Goal: Task Accomplishment & Management: Manage account settings

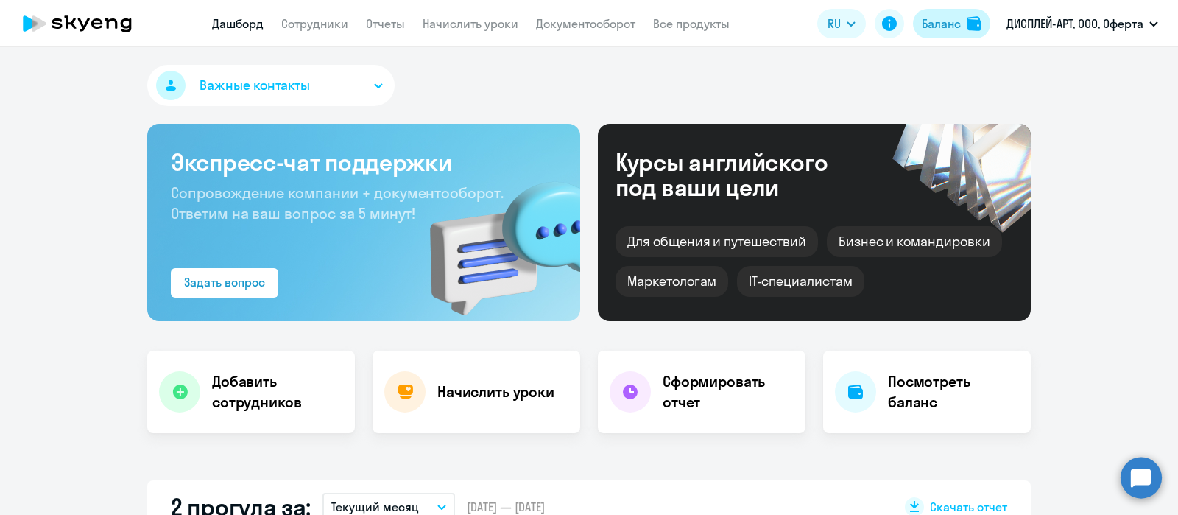
click at [946, 22] on div "Баланс" at bounding box center [941, 24] width 39 height 18
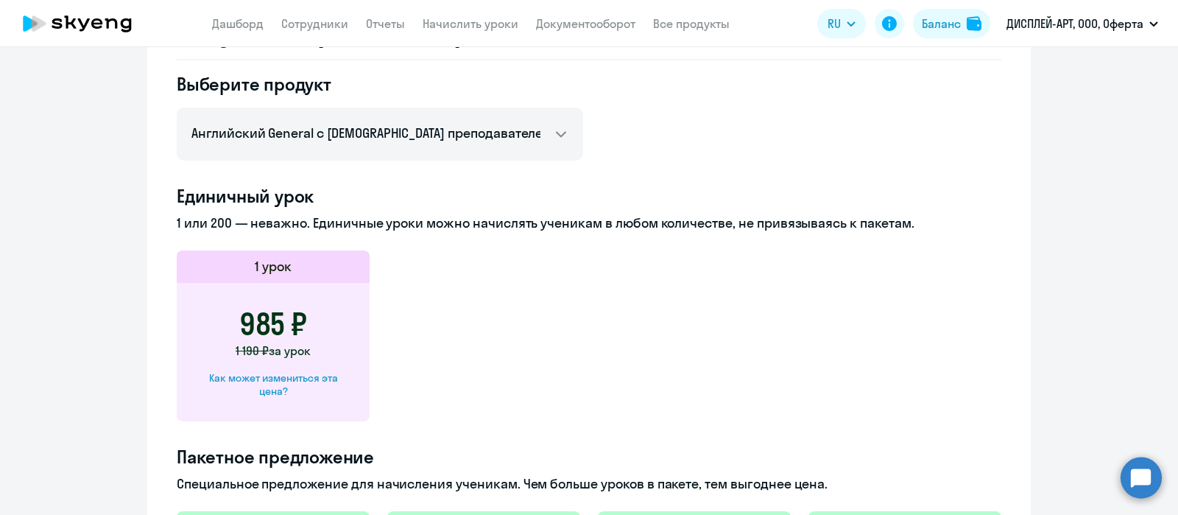
scroll to position [344, 0]
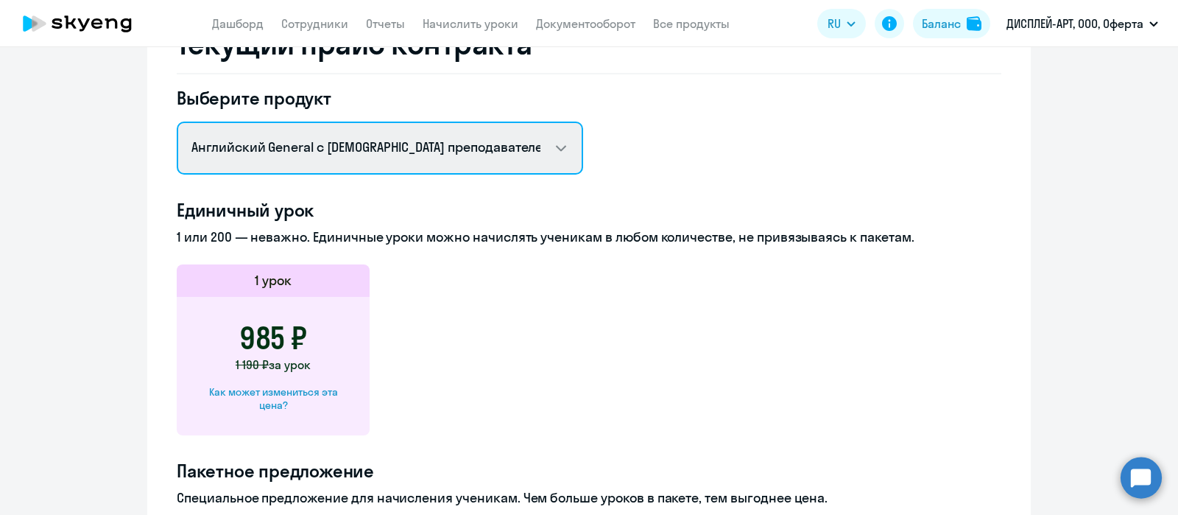
click at [559, 145] on select "Английский General с русскоговорящим преподавателем Английский General с [DEMOG…" at bounding box center [380, 148] width 407 height 53
click at [177, 122] on select "Английский General с русскоговорящим преподавателем Английский General с [DEMOG…" at bounding box center [380, 148] width 407 height 53
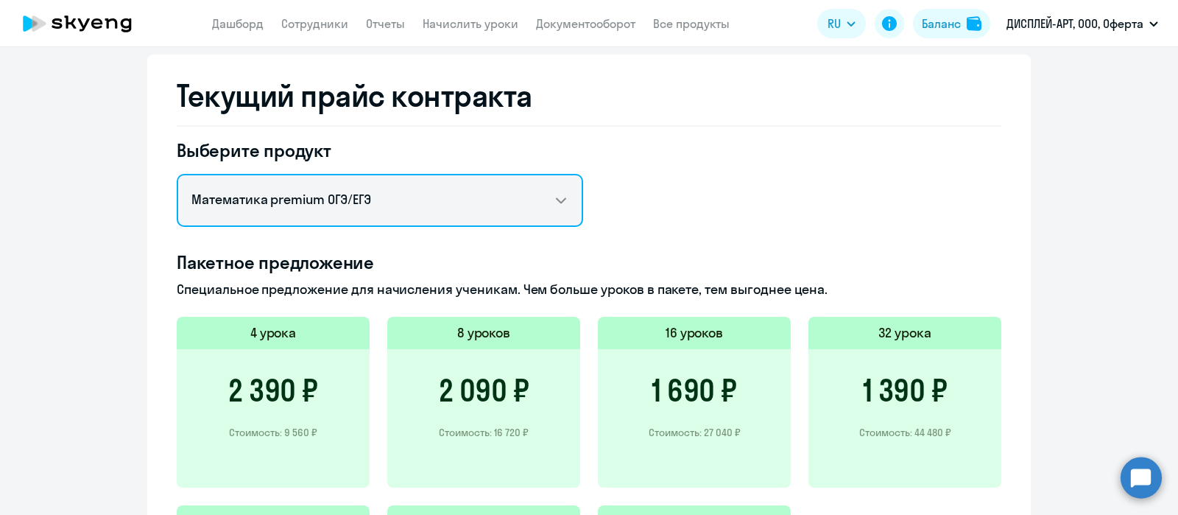
scroll to position [252, 0]
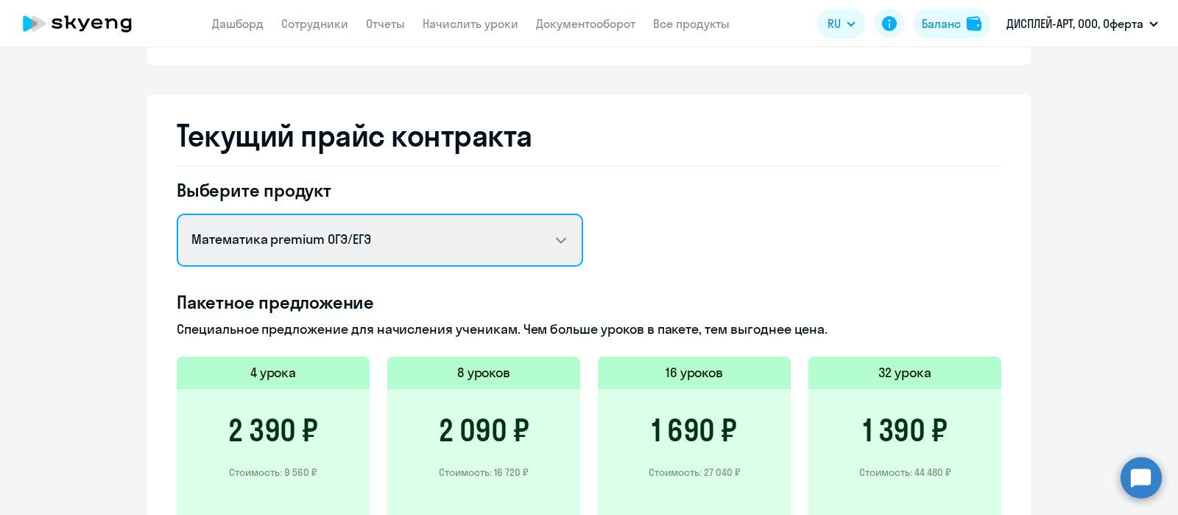
click at [555, 240] on select "Английский General с русскоговорящим преподавателем Английский General с [DEMOG…" at bounding box center [380, 240] width 407 height 53
select select "mathematics_kids"
click at [177, 214] on select "Английский General с русскоговорящим преподавателем Английский General с [DEMOG…" at bounding box center [380, 240] width 407 height 53
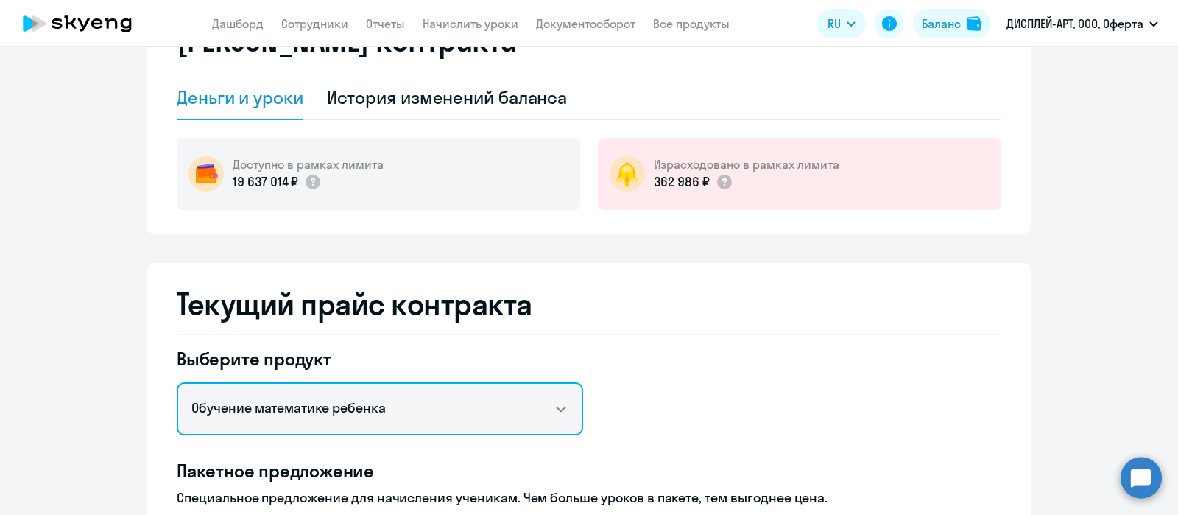
scroll to position [0, 0]
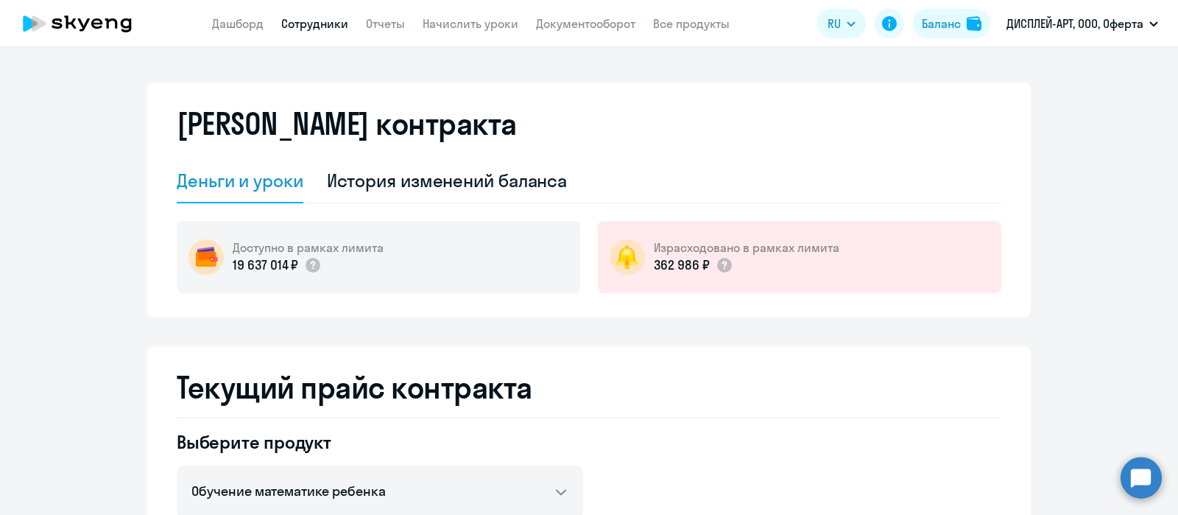
click at [323, 24] on link "Сотрудники" at bounding box center [314, 23] width 67 height 15
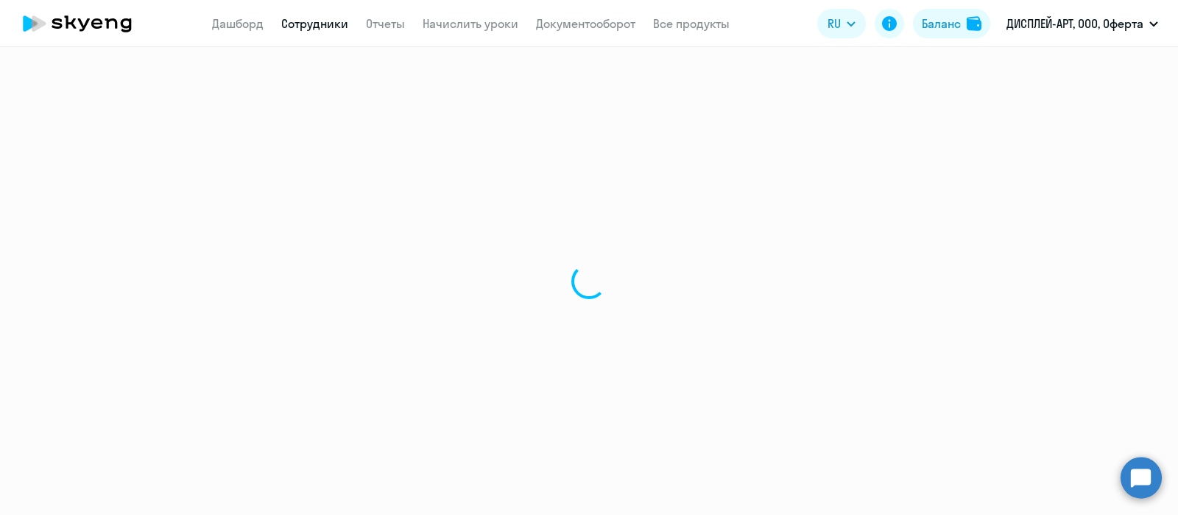
select select "30"
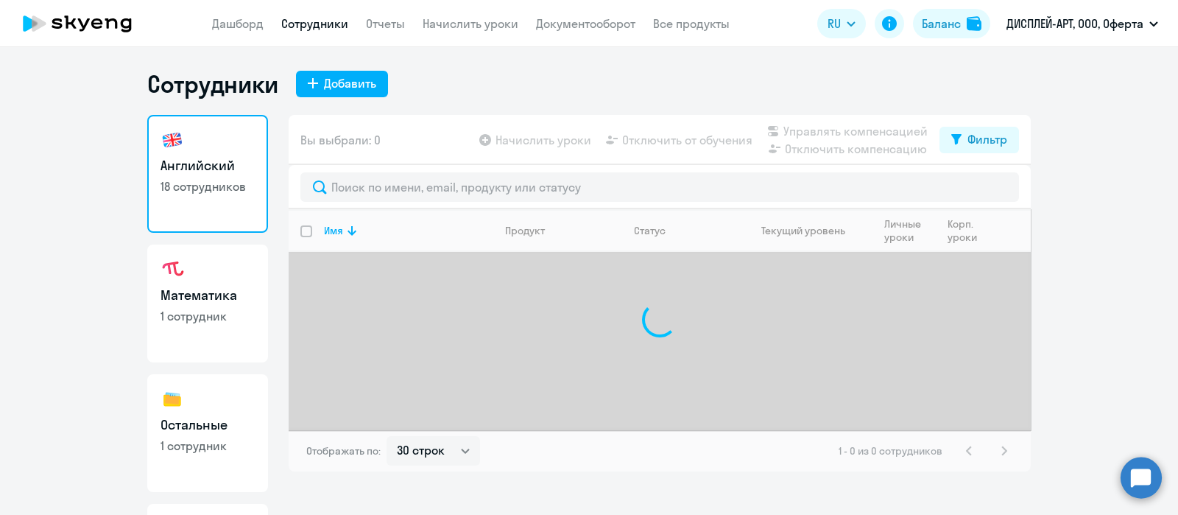
click at [219, 297] on h3 "Математика" at bounding box center [208, 295] width 94 height 19
select select "30"
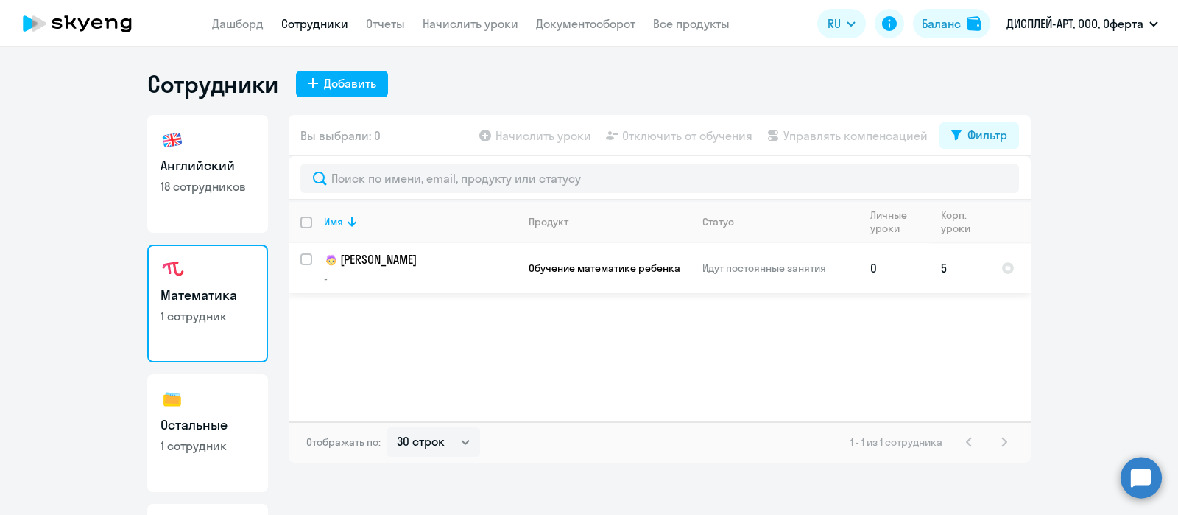
click at [490, 272] on p "-" at bounding box center [420, 278] width 192 height 13
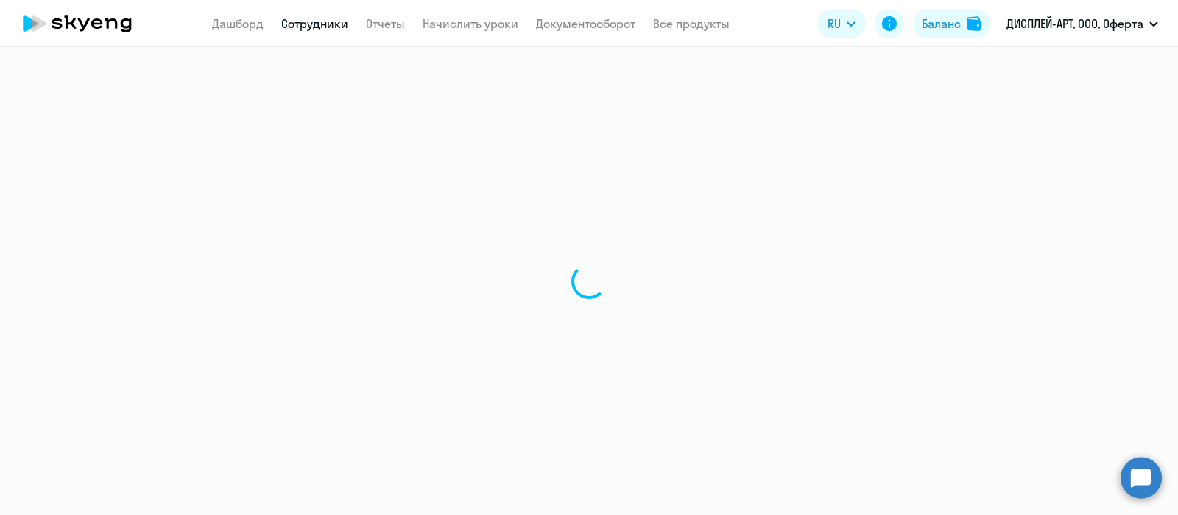
select select "english"
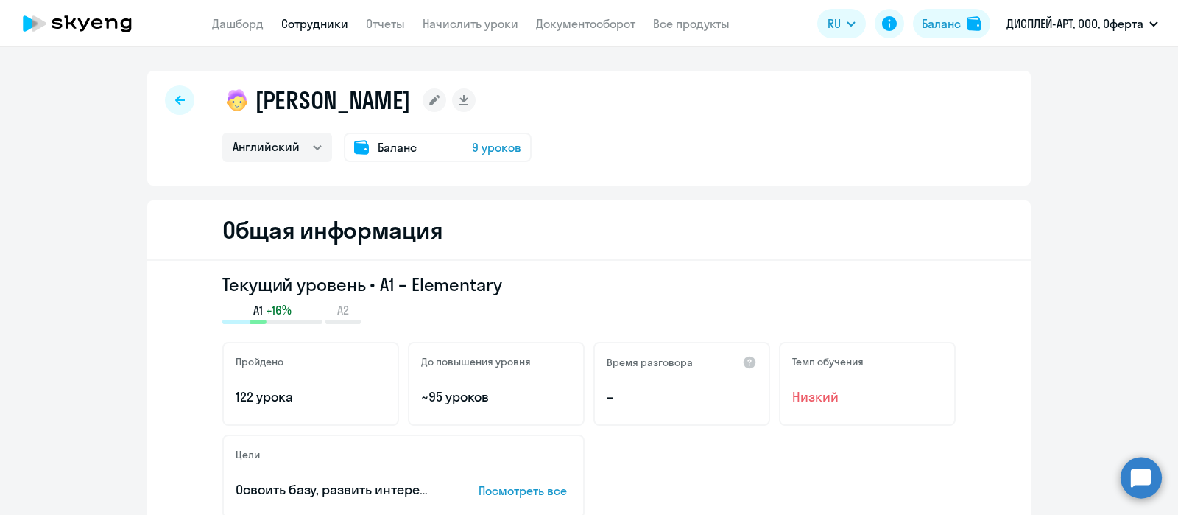
click at [178, 101] on div at bounding box center [179, 99] width 29 height 29
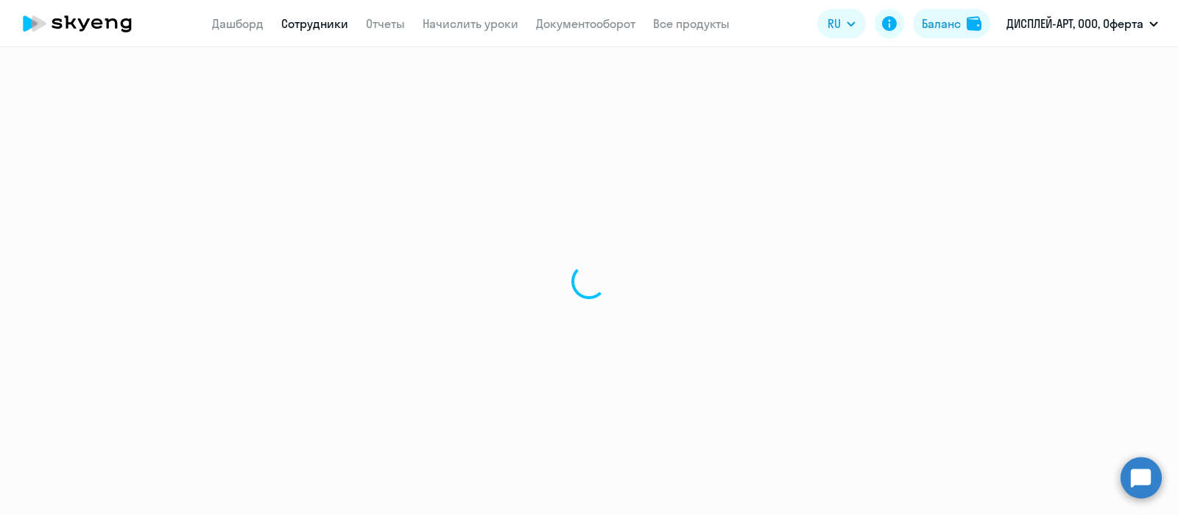
select select "30"
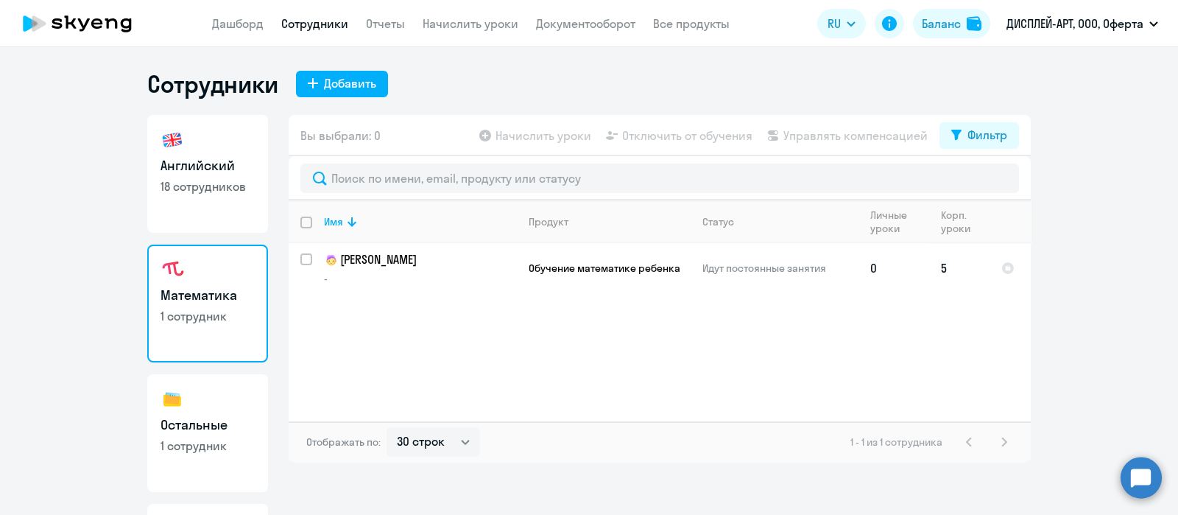
click at [440, 259] on p "[PERSON_NAME]" at bounding box center [420, 260] width 192 height 18
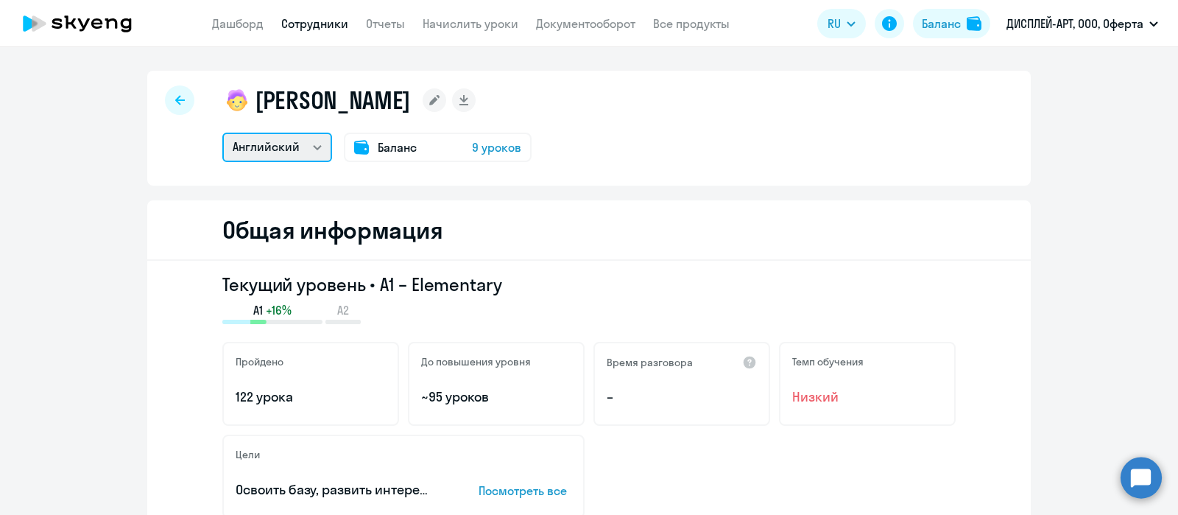
click at [309, 149] on select "Английский Остальные Математика" at bounding box center [277, 147] width 110 height 29
select select "math"
click at [222, 133] on select "Английский Остальные Математика" at bounding box center [277, 147] width 110 height 29
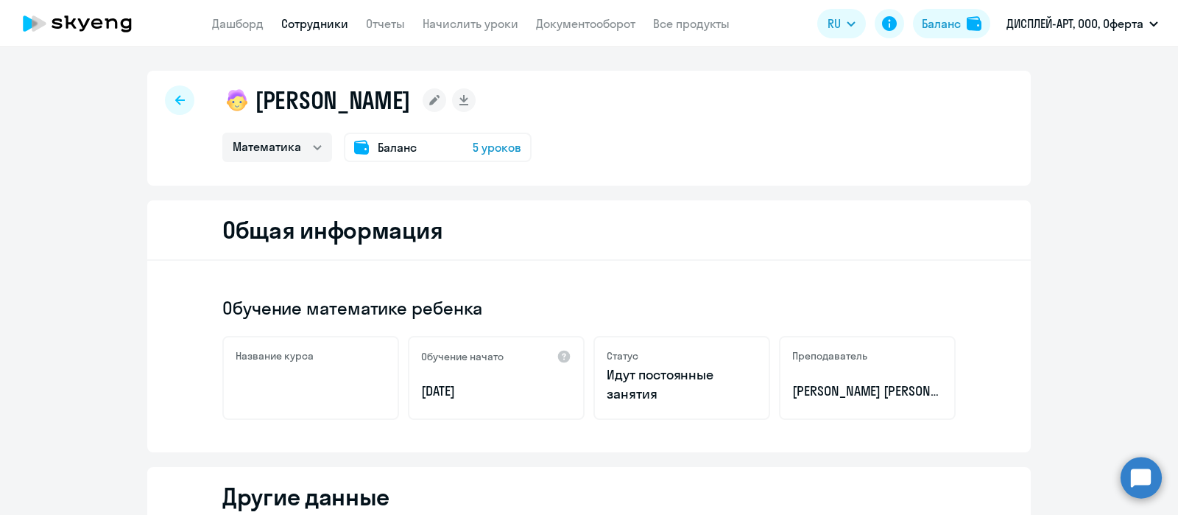
click at [180, 101] on div at bounding box center [179, 99] width 29 height 29
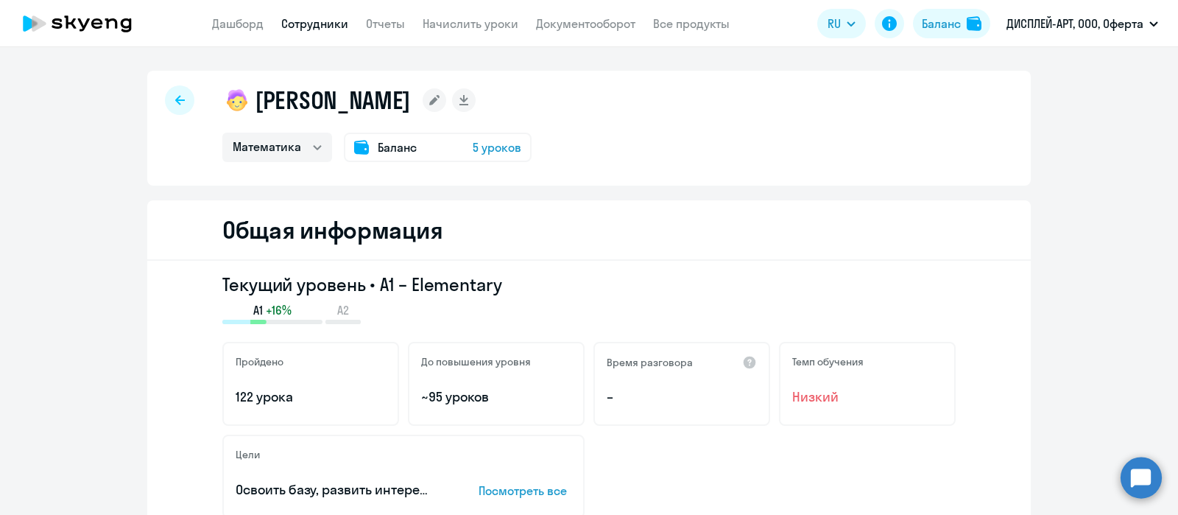
click at [171, 91] on div at bounding box center [179, 99] width 29 height 29
select select "30"
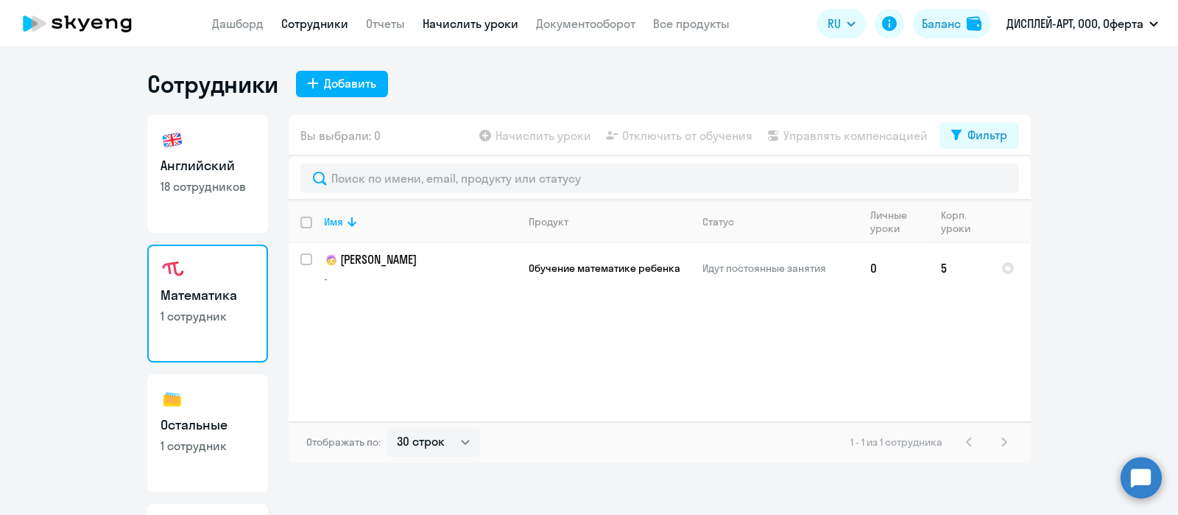
click at [436, 27] on link "Начислить уроки" at bounding box center [471, 23] width 96 height 15
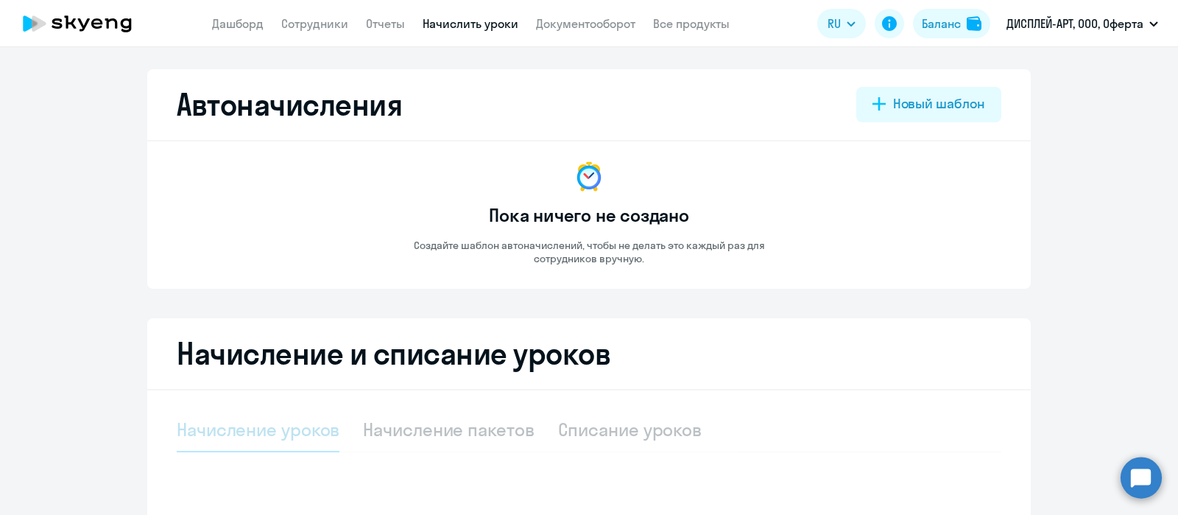
scroll to position [232, 0]
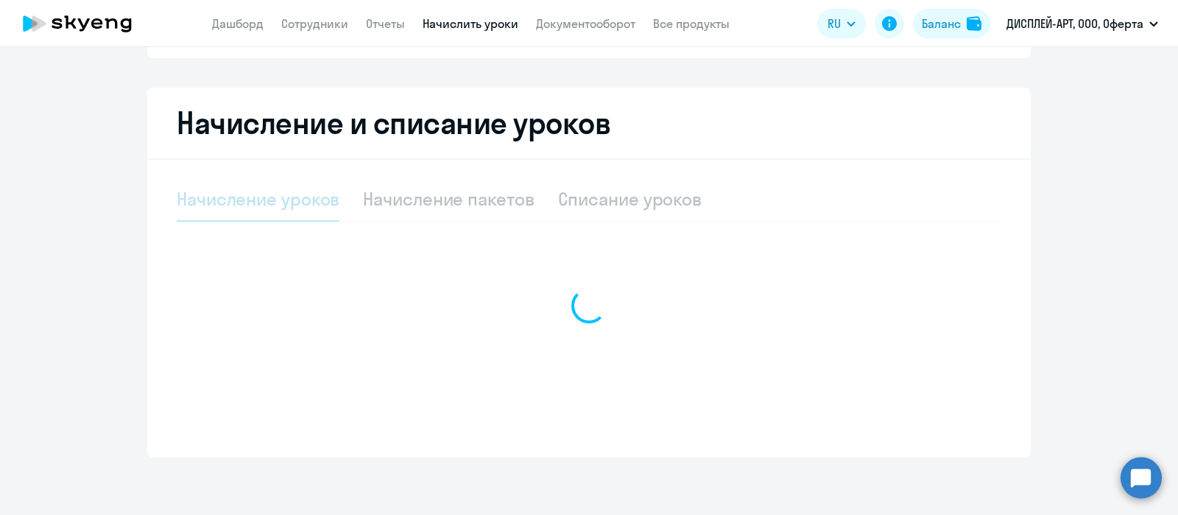
select select "10"
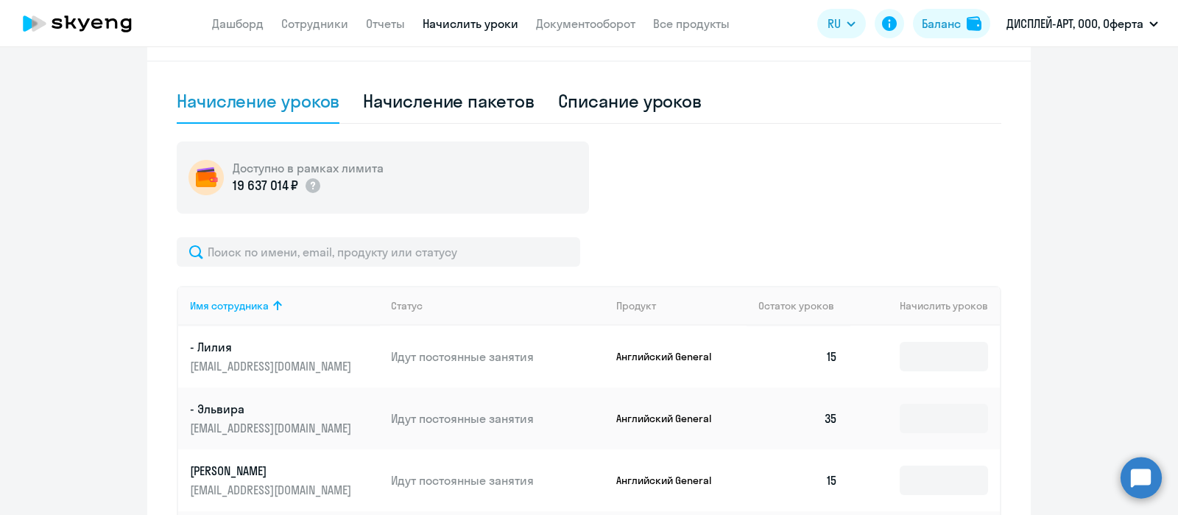
scroll to position [0, 0]
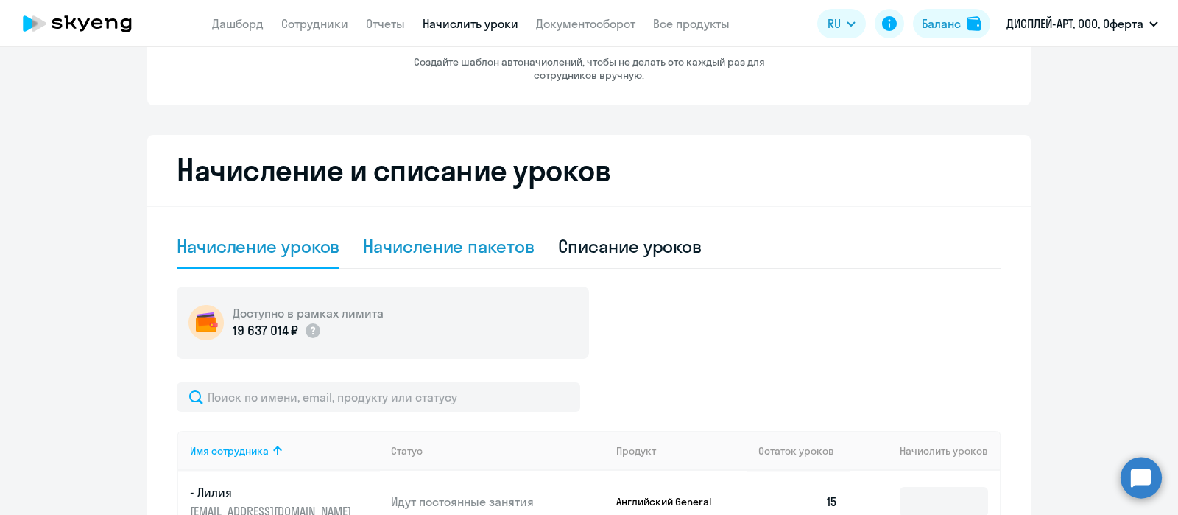
click at [449, 237] on div "Начисление пакетов" at bounding box center [448, 246] width 171 height 24
select select "10"
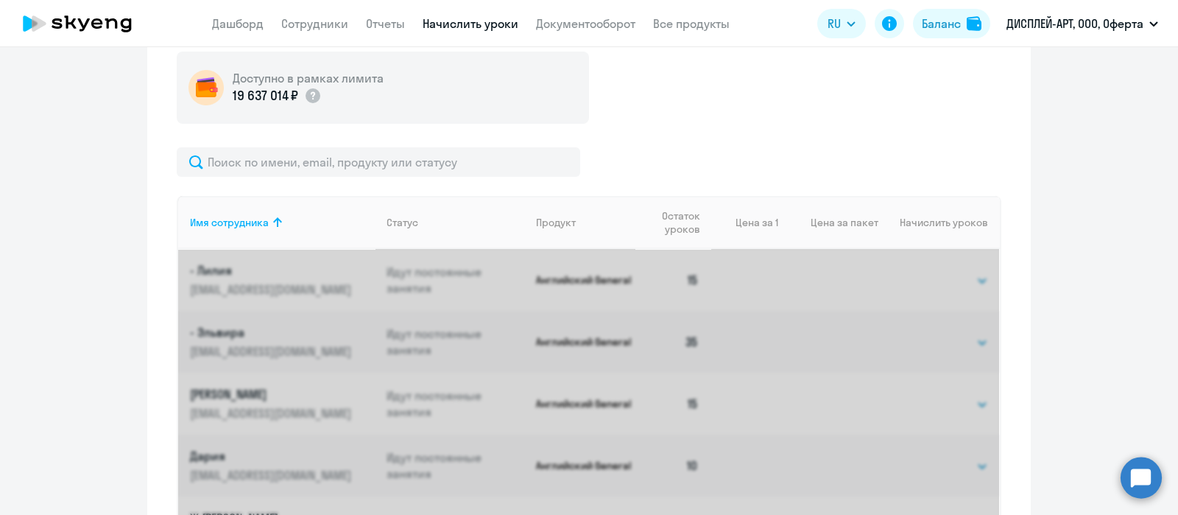
scroll to position [552, 0]
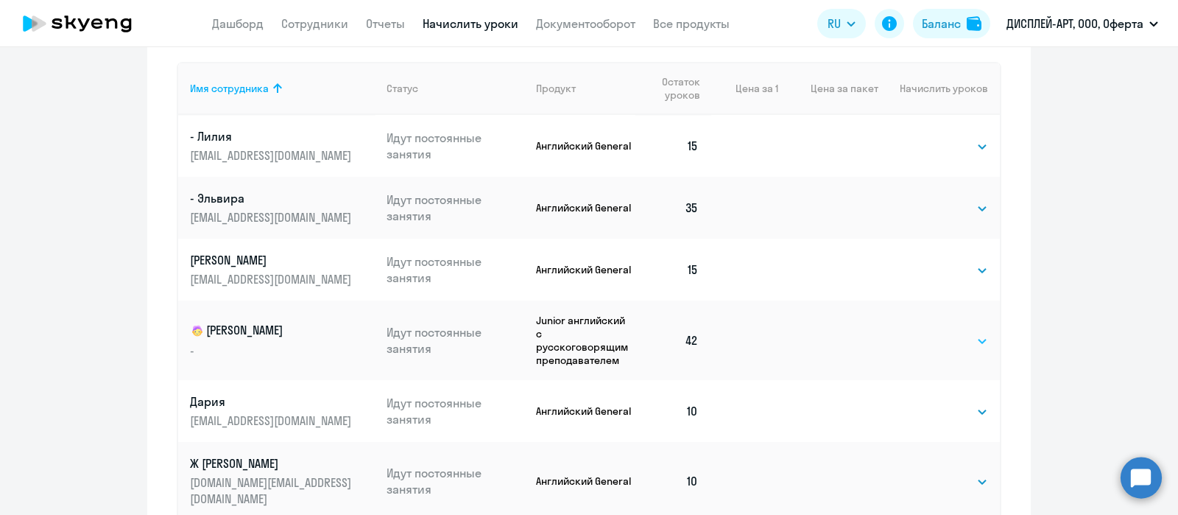
click at [954, 340] on select "Выбрать 4 8 16 32 64 96 128" at bounding box center [958, 341] width 60 height 18
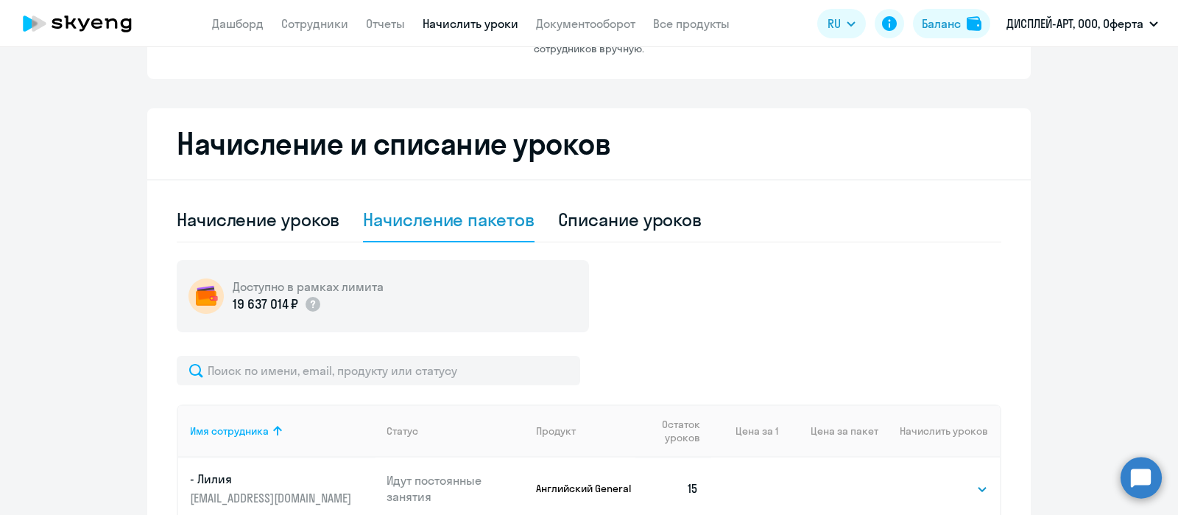
scroll to position [0, 0]
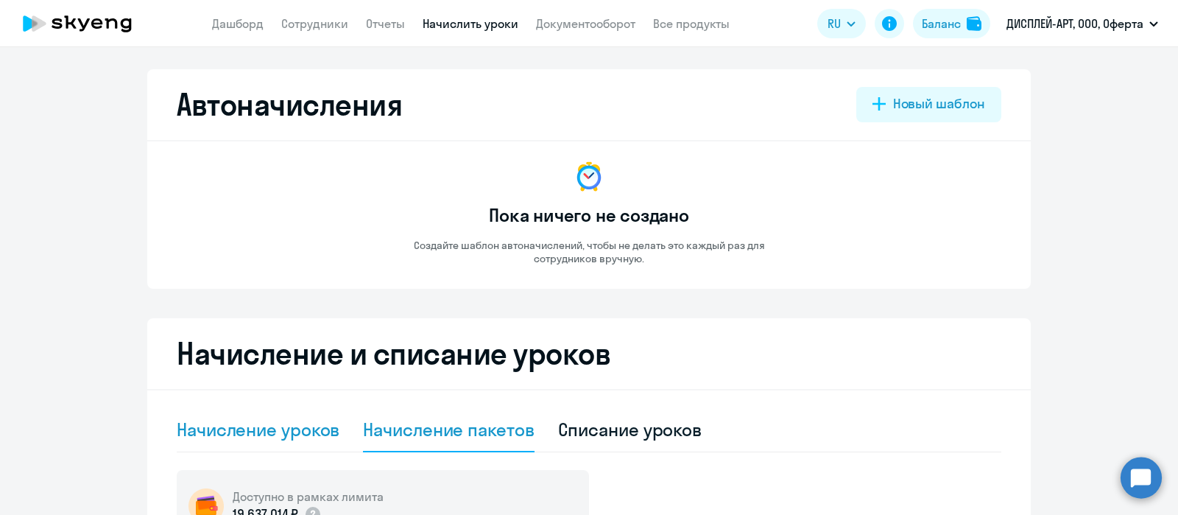
click at [247, 429] on div "Начисление уроков" at bounding box center [258, 430] width 163 height 24
select select "10"
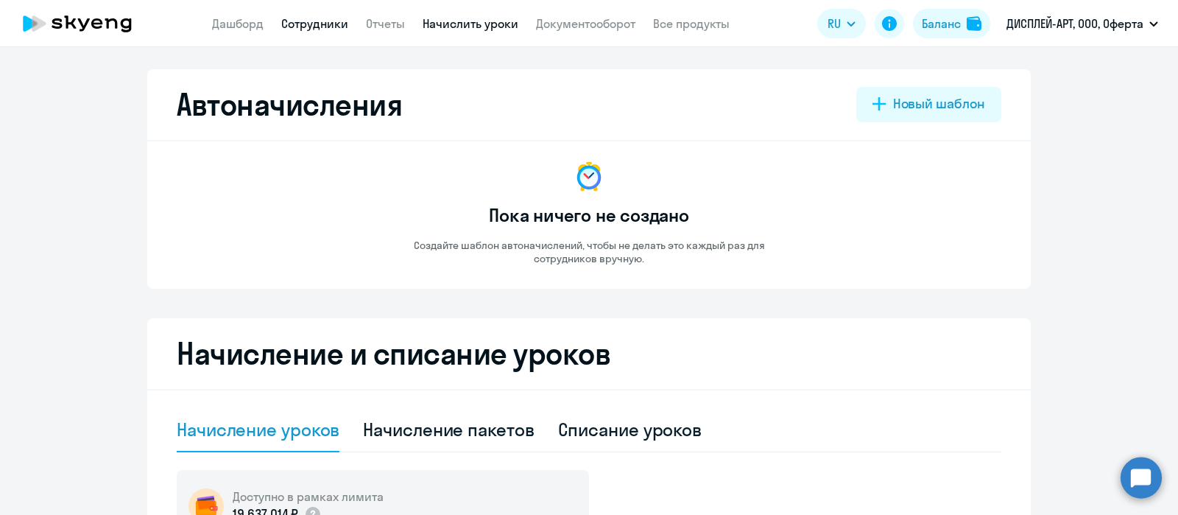
click at [312, 23] on link "Сотрудники" at bounding box center [314, 23] width 67 height 15
select select "30"
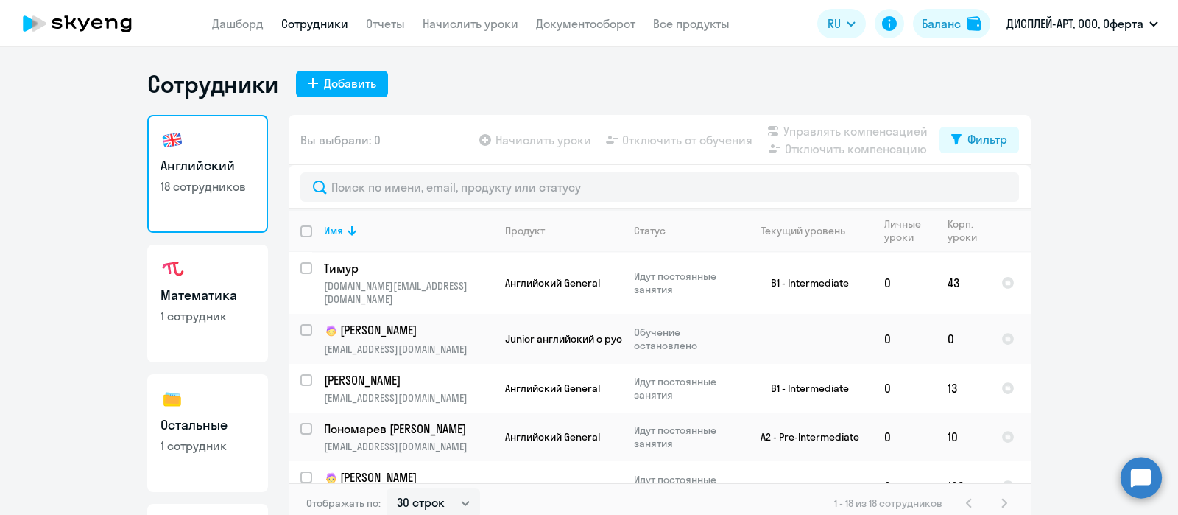
drag, startPoint x: 180, startPoint y: 278, endPoint x: 188, endPoint y: 282, distance: 8.9
click at [180, 278] on link "Математика 1 сотрудник" at bounding box center [207, 304] width 121 height 118
select select "30"
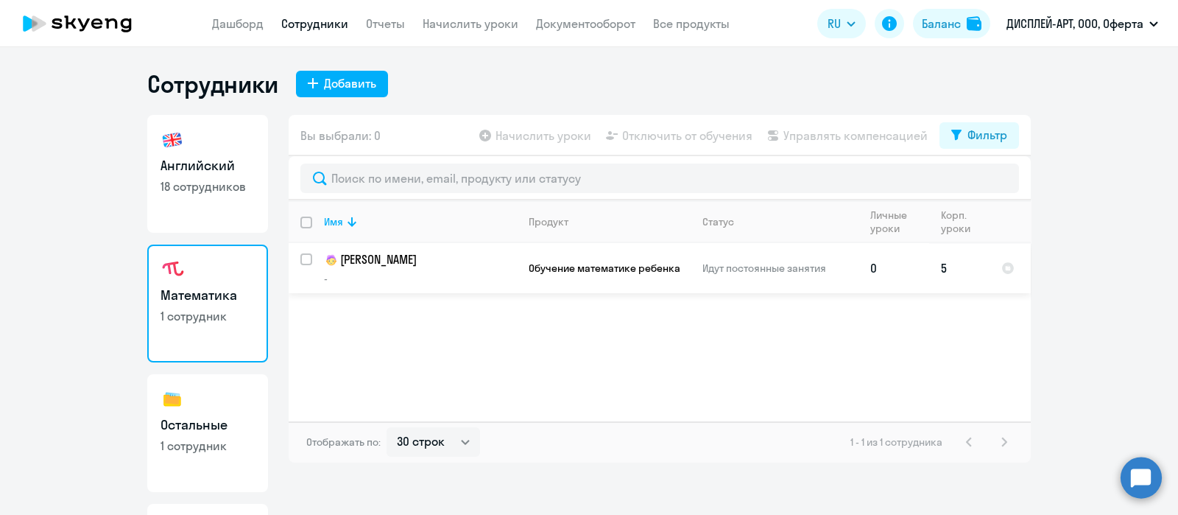
click at [307, 256] on input "select row 26354682" at bounding box center [314, 267] width 29 height 29
checkbox input "true"
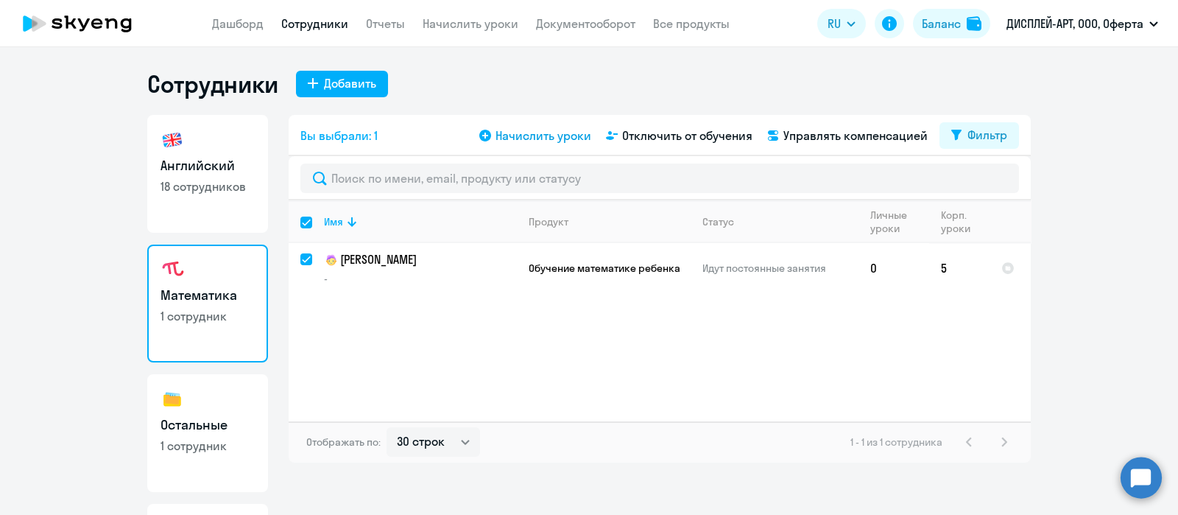
click at [539, 134] on span "Начислить уроки" at bounding box center [544, 136] width 96 height 18
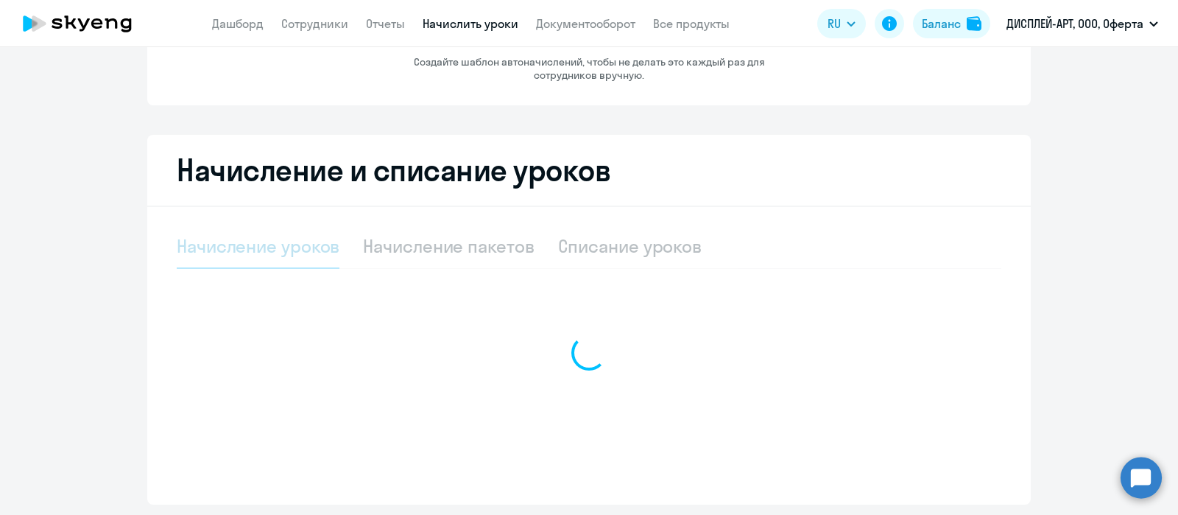
select select "10"
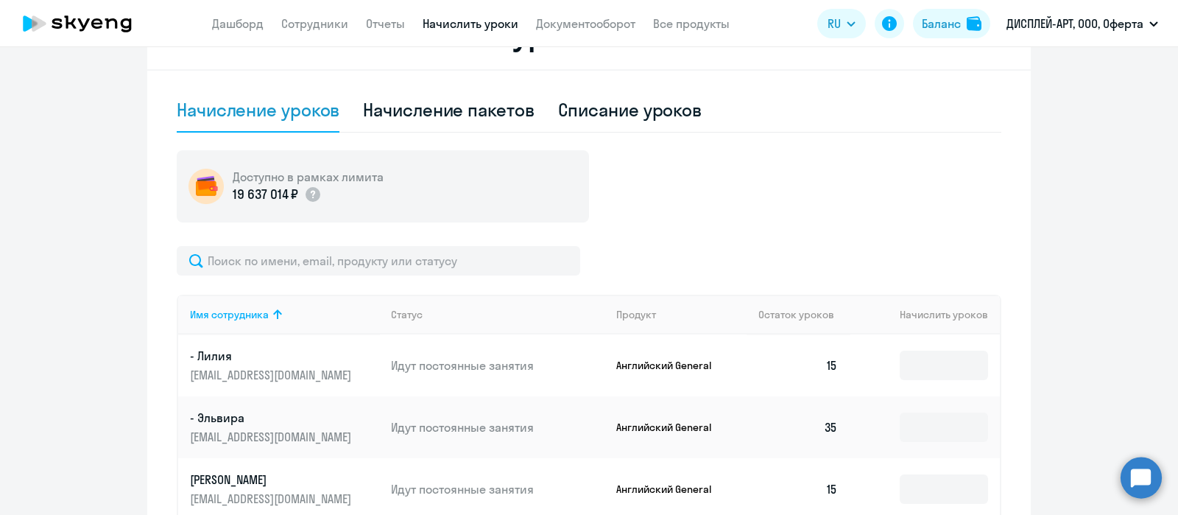
scroll to position [232, 0]
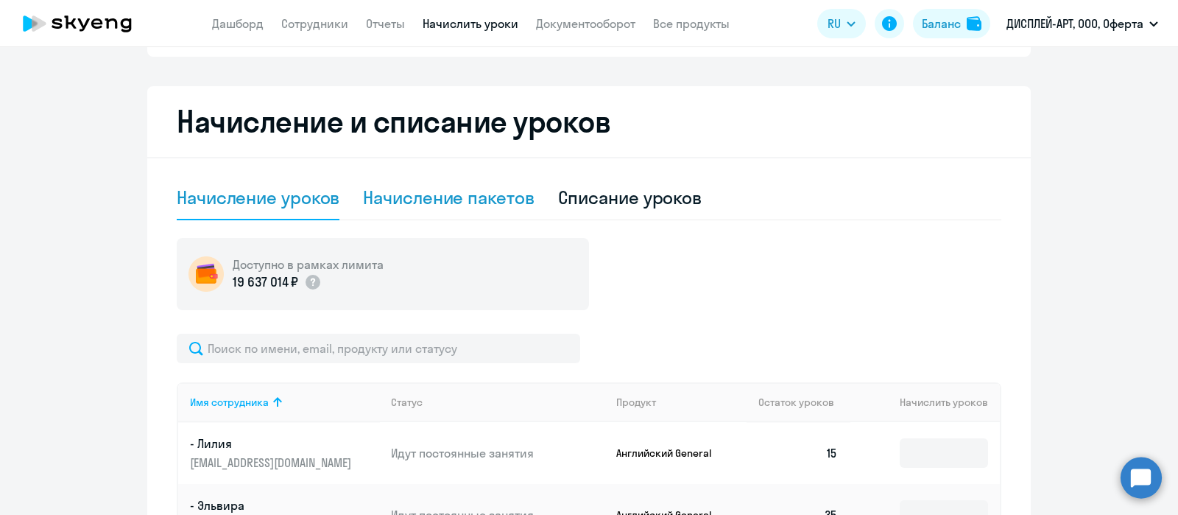
click at [432, 197] on div "Начисление пакетов" at bounding box center [448, 198] width 171 height 24
select select "10"
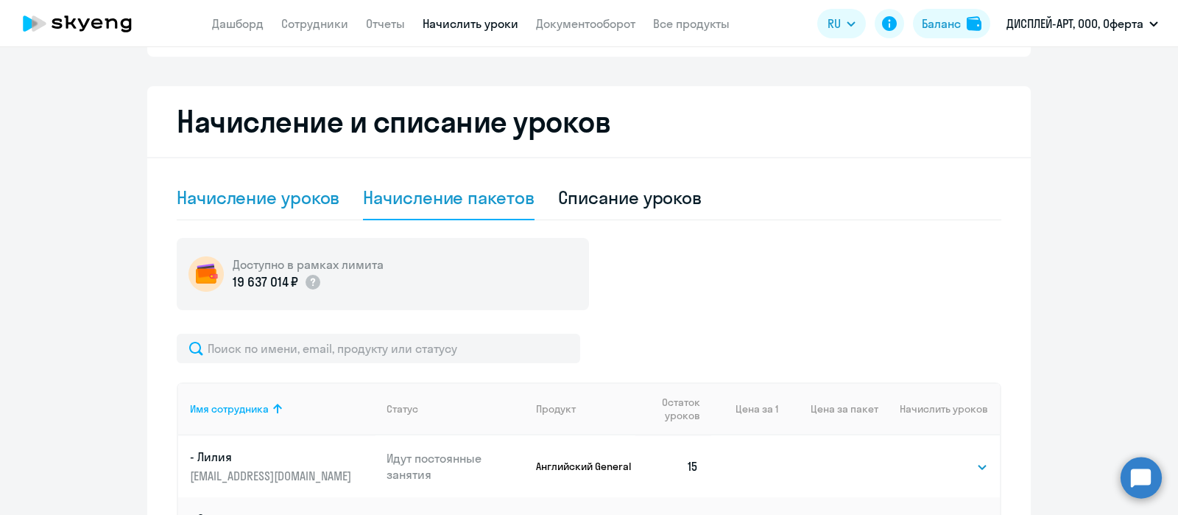
click at [240, 193] on div "Начисление уроков" at bounding box center [258, 198] width 163 height 24
select select "10"
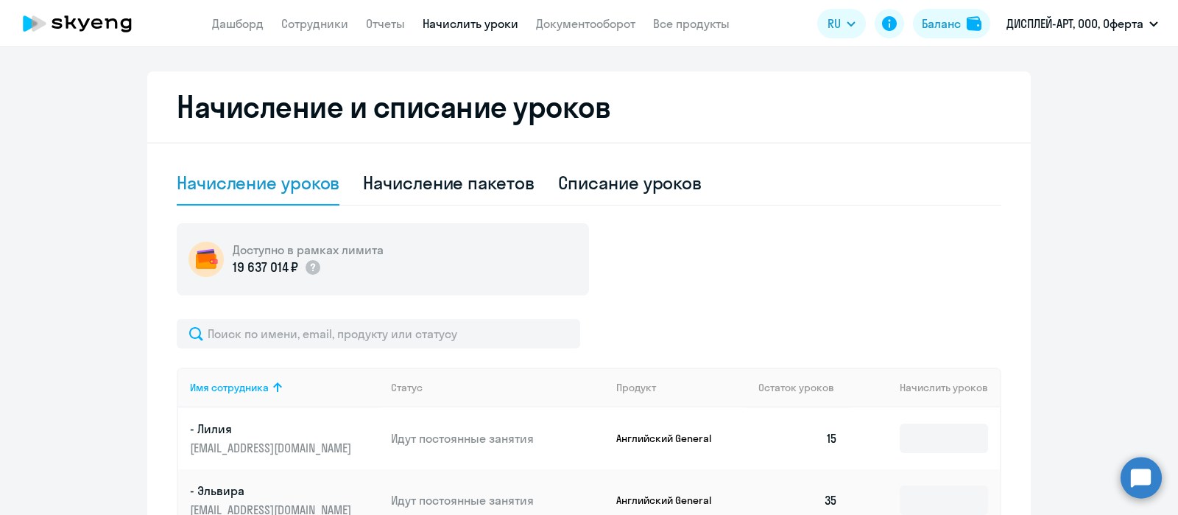
scroll to position [0, 0]
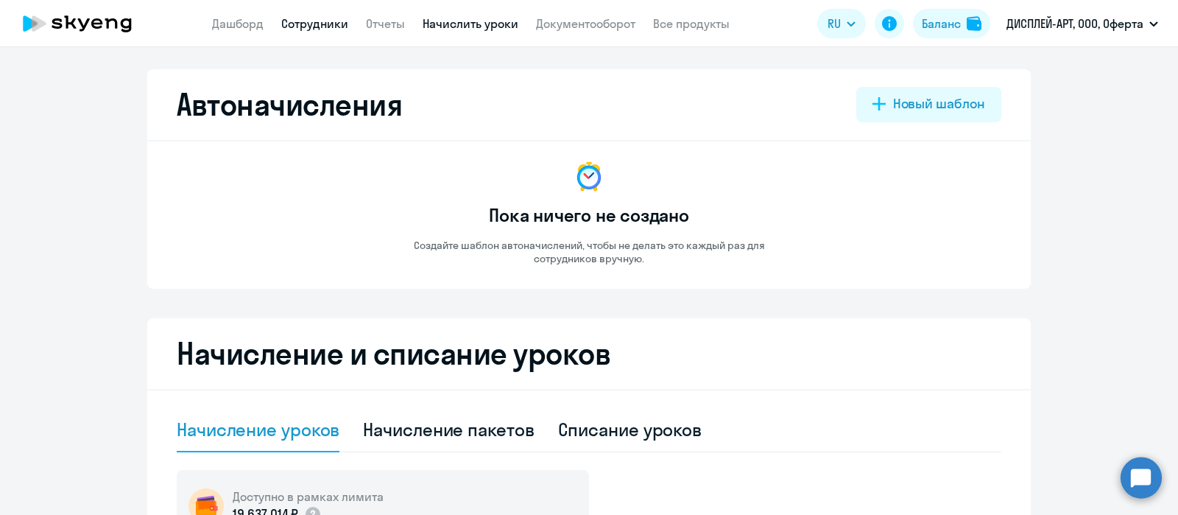
click at [338, 19] on link "Сотрудники" at bounding box center [314, 23] width 67 height 15
select select "30"
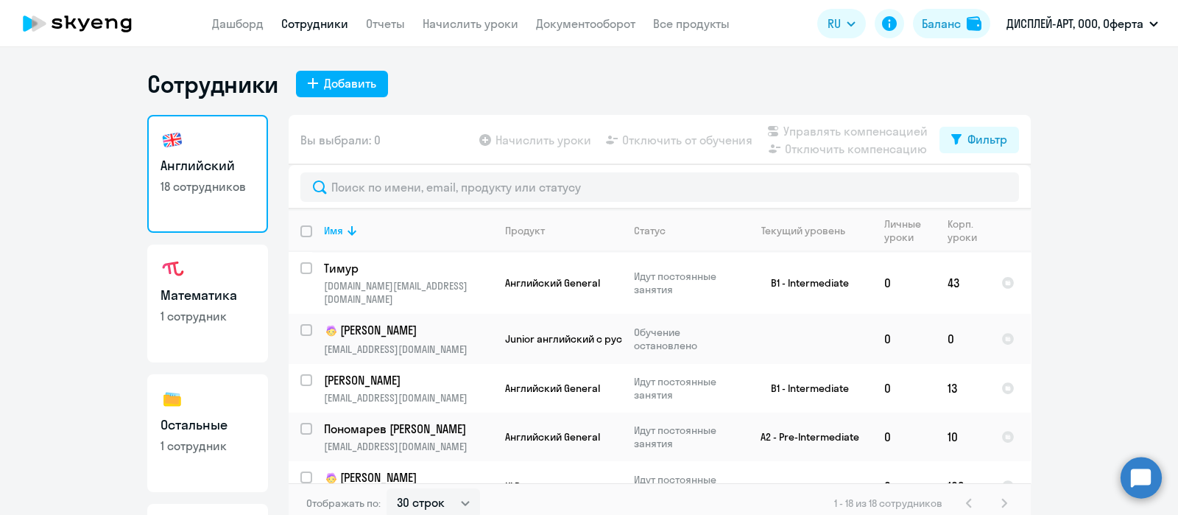
click at [193, 281] on link "Математика 1 сотрудник" at bounding box center [207, 304] width 121 height 118
select select "30"
